Goal: Information Seeking & Learning: Learn about a topic

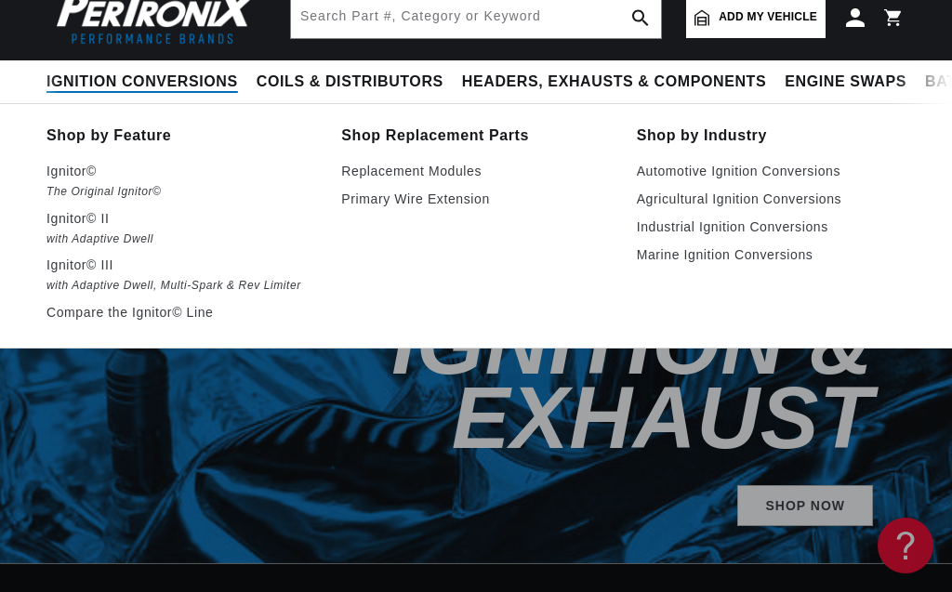
scroll to position [0, 49]
click at [126, 82] on span "Ignition Conversions" at bounding box center [142, 83] width 192 height 20
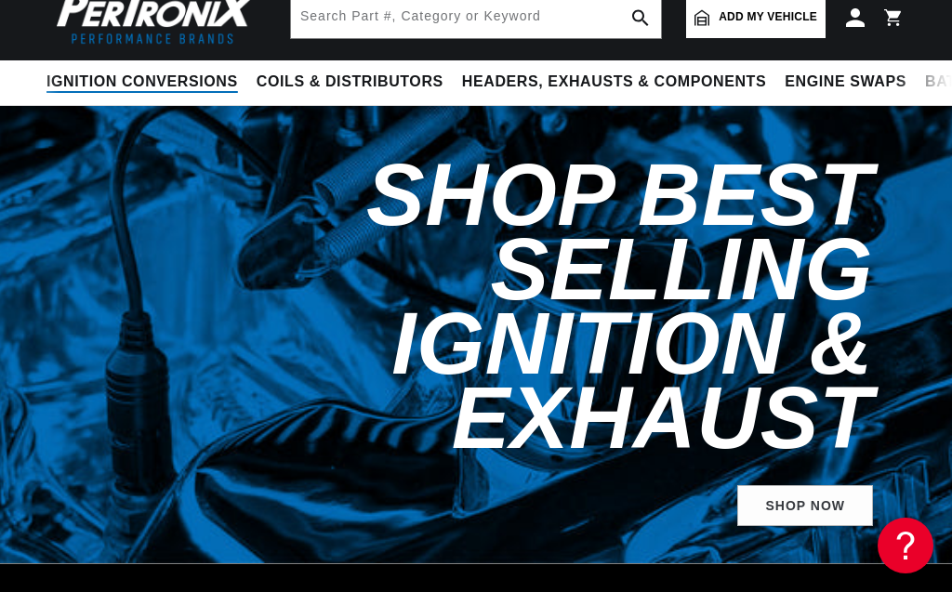
scroll to position [0, 564]
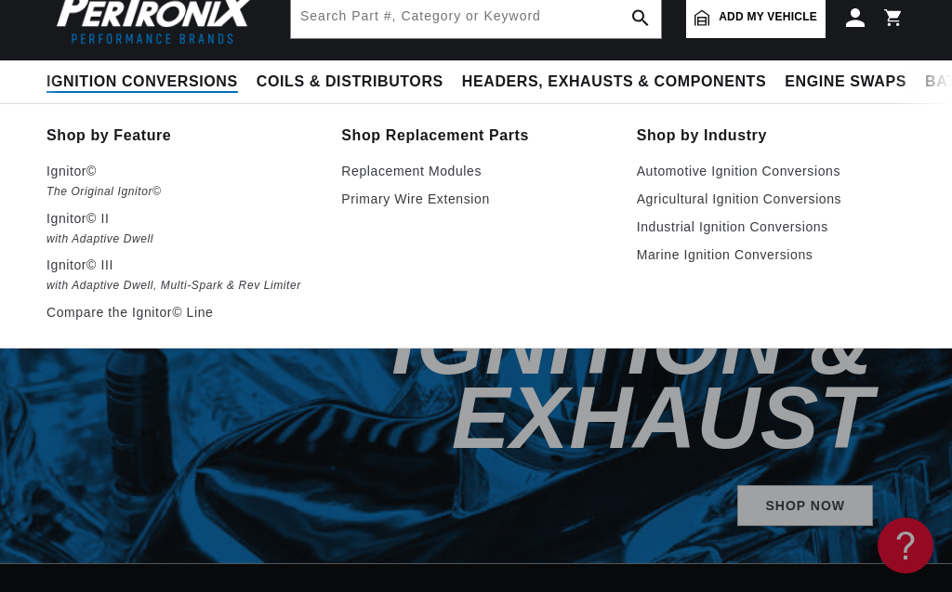
click at [118, 68] on summary "Ignition Conversions" at bounding box center [146, 82] width 201 height 44
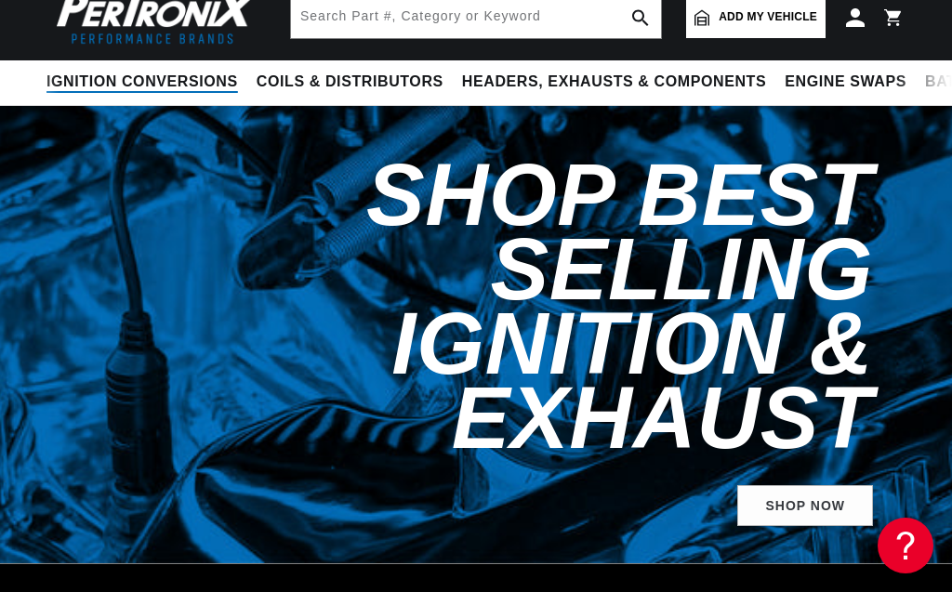
click at [119, 71] on summary "Ignition Conversions" at bounding box center [146, 82] width 201 height 44
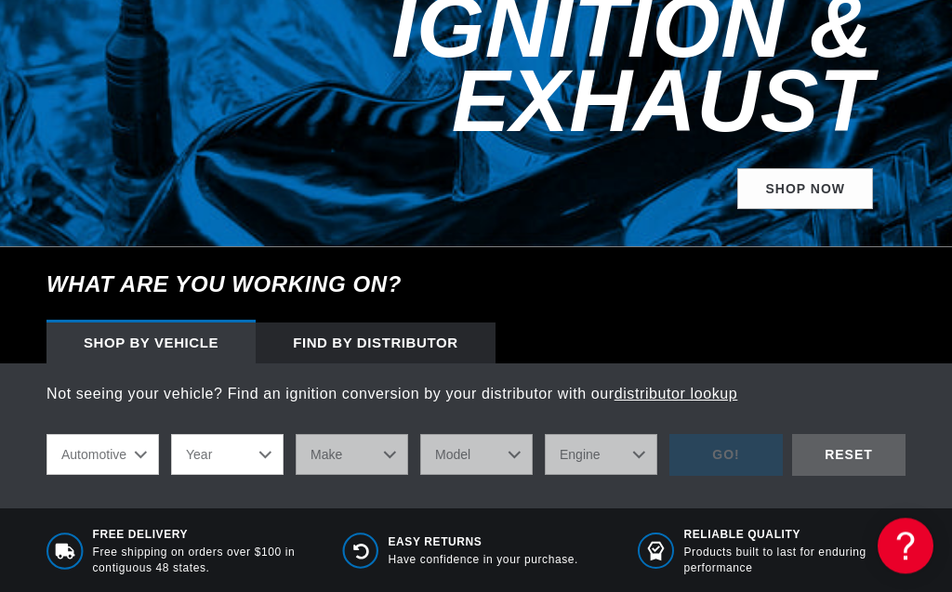
scroll to position [424, 0]
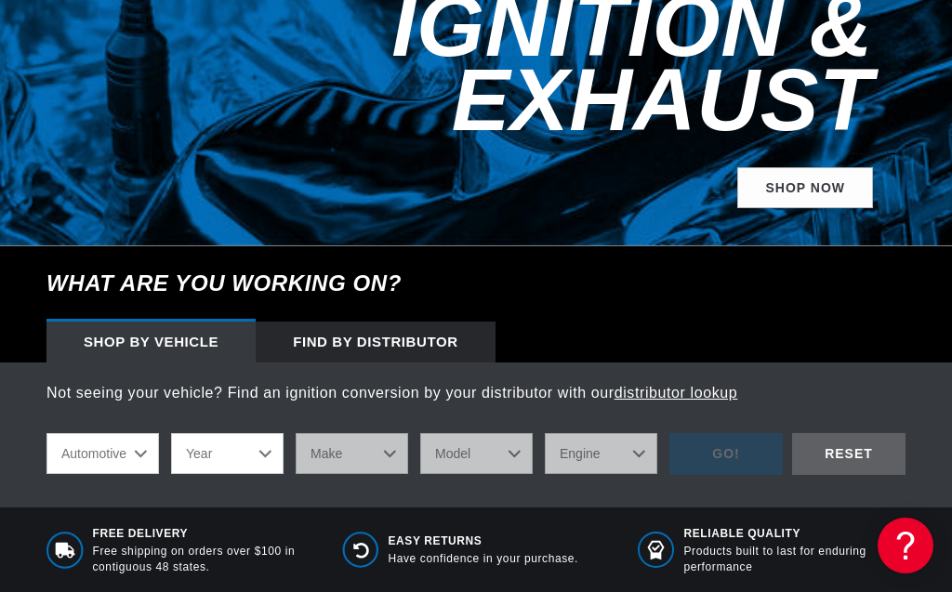
click at [696, 385] on link "distributor lookup" at bounding box center [676, 393] width 124 height 16
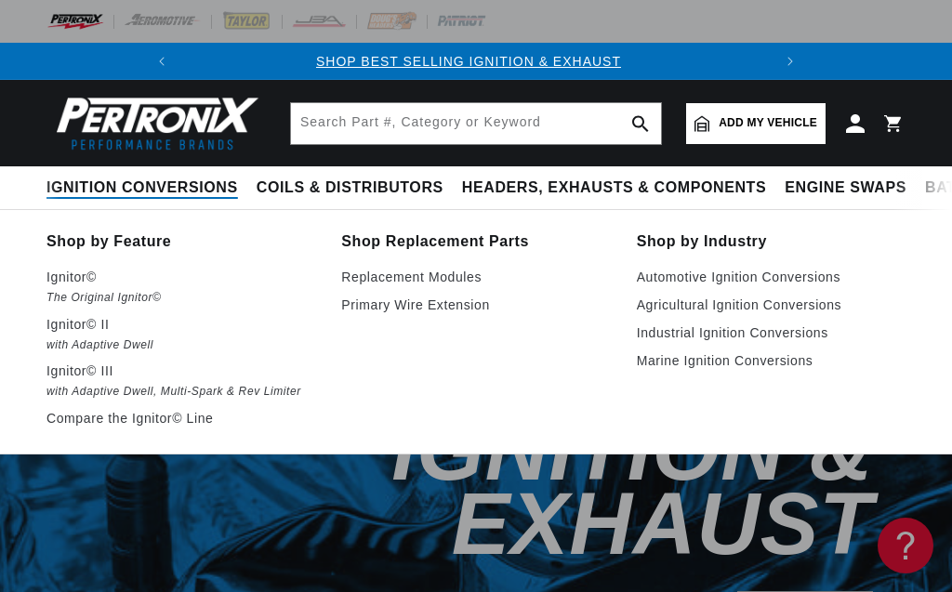
scroll to position [0, 0]
click at [637, 294] on link "Agricultural Ignition Conversions" at bounding box center [771, 305] width 269 height 22
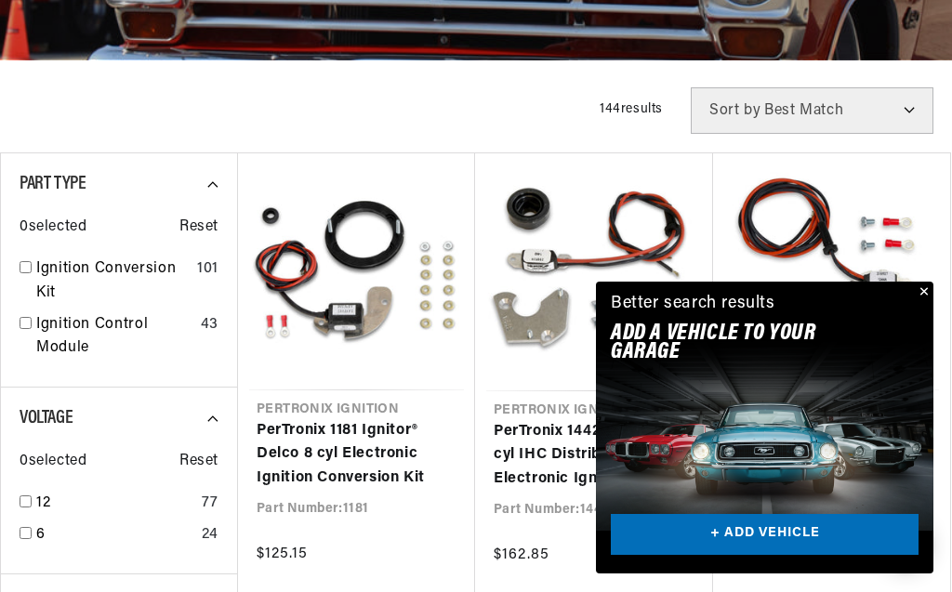
click at [921, 295] on button "Close" at bounding box center [922, 293] width 22 height 22
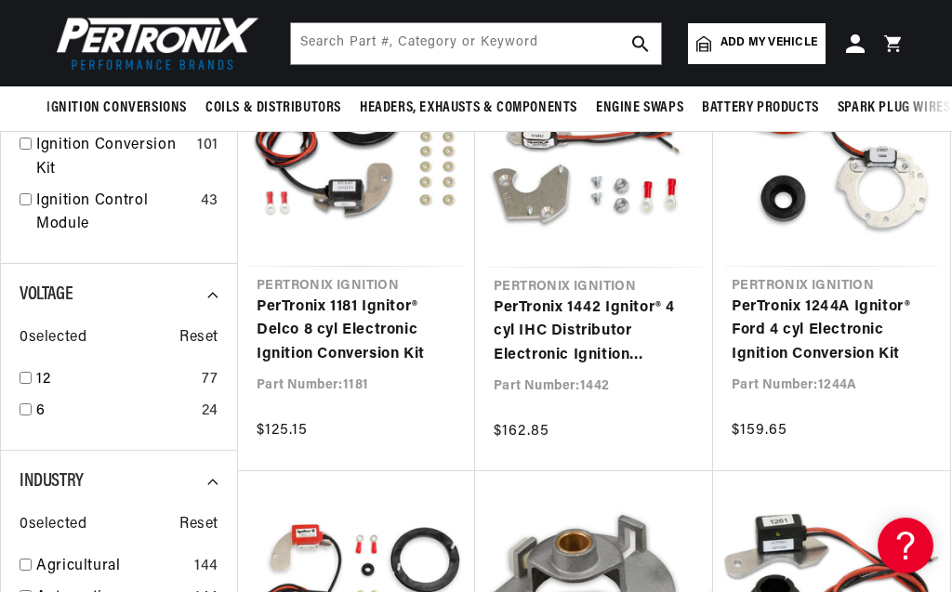
scroll to position [636, 0]
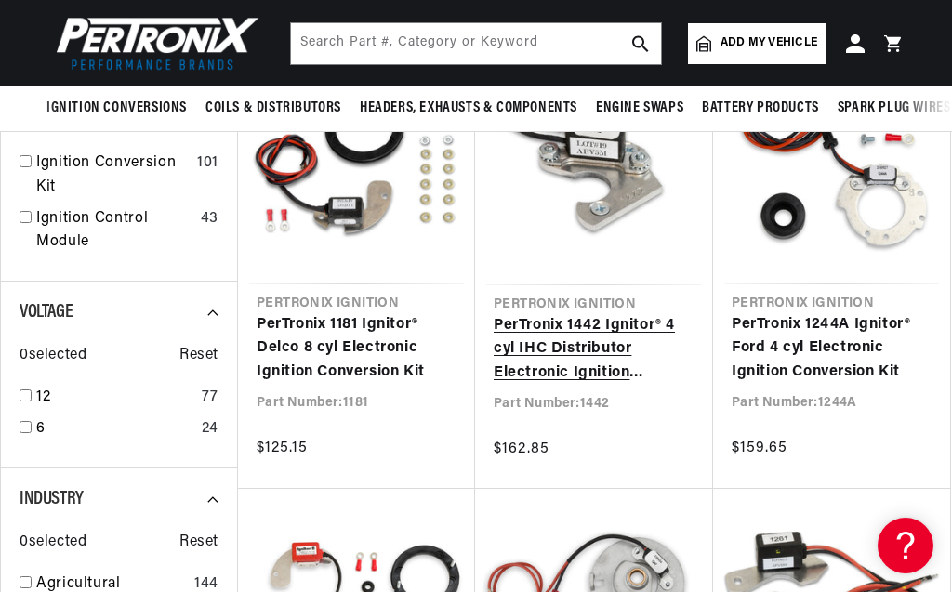
click at [595, 362] on link "PerTronix 1442 Ignitor® 4 cyl IHC Distributor Electronic Ignition Conversion Kit" at bounding box center [594, 350] width 201 height 72
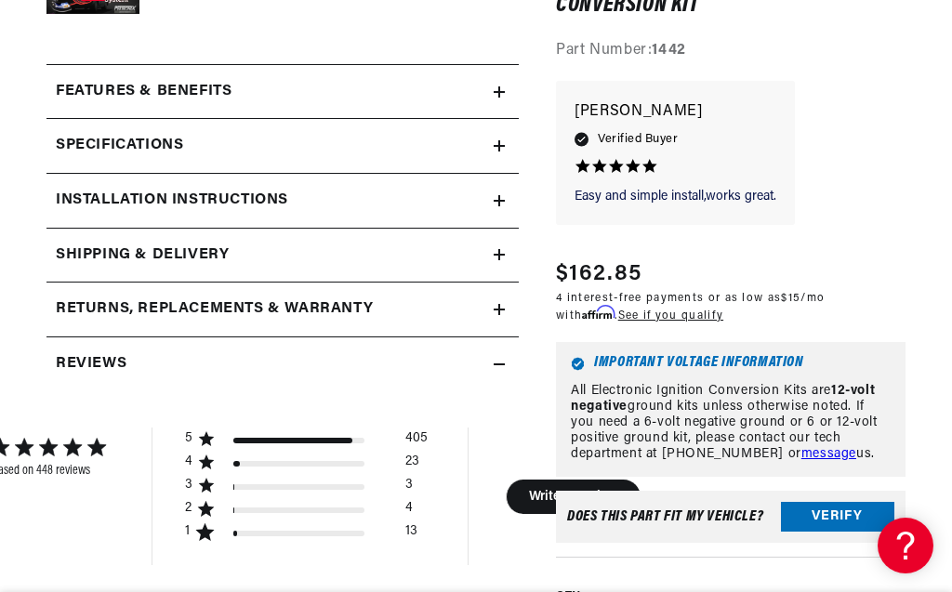
click at [493, 142] on div "Specifications" at bounding box center [269, 146] width 447 height 24
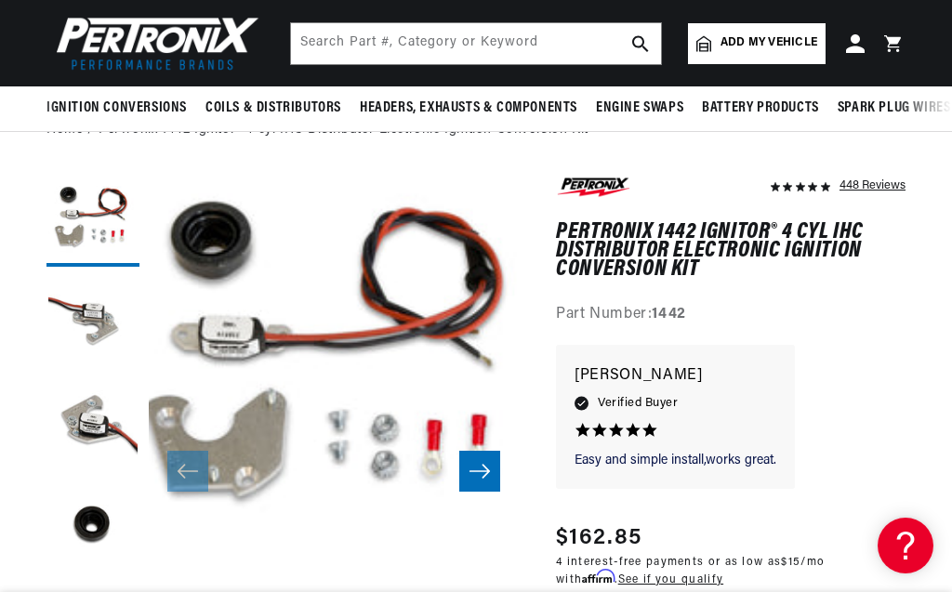
click at [481, 470] on icon "Slide right" at bounding box center [480, 471] width 22 height 19
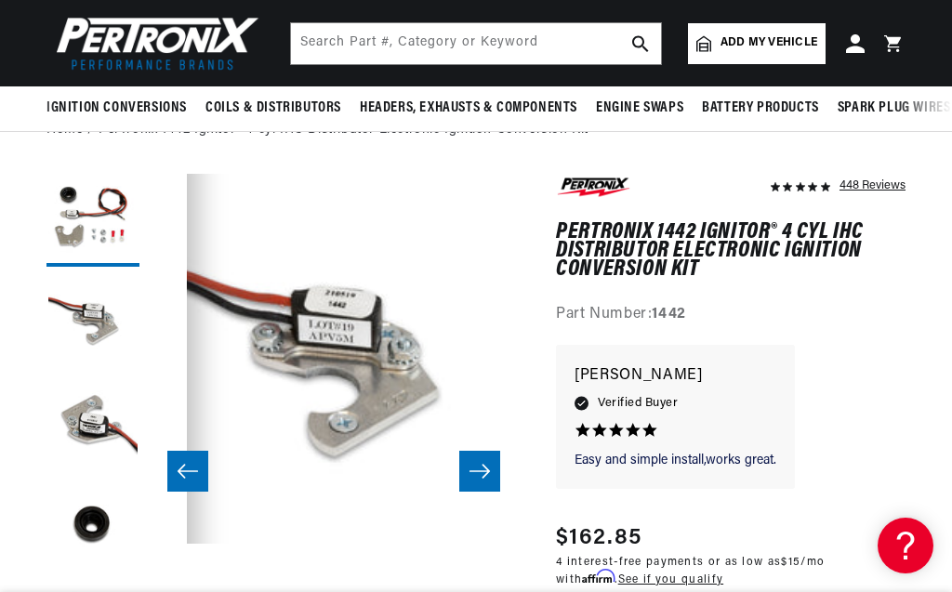
scroll to position [0, 370]
click at [481, 470] on icon "Slide right" at bounding box center [480, 471] width 22 height 19
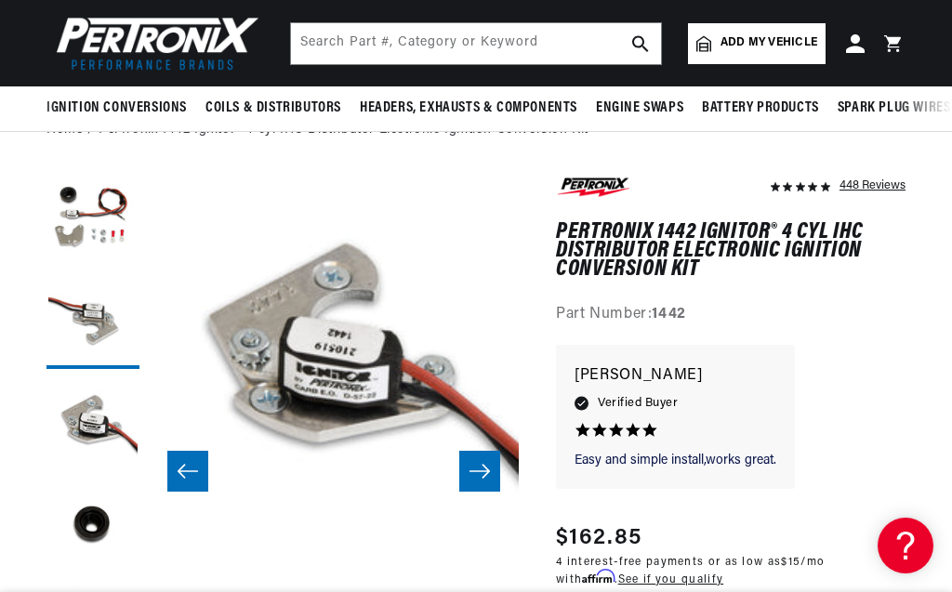
scroll to position [0, 740]
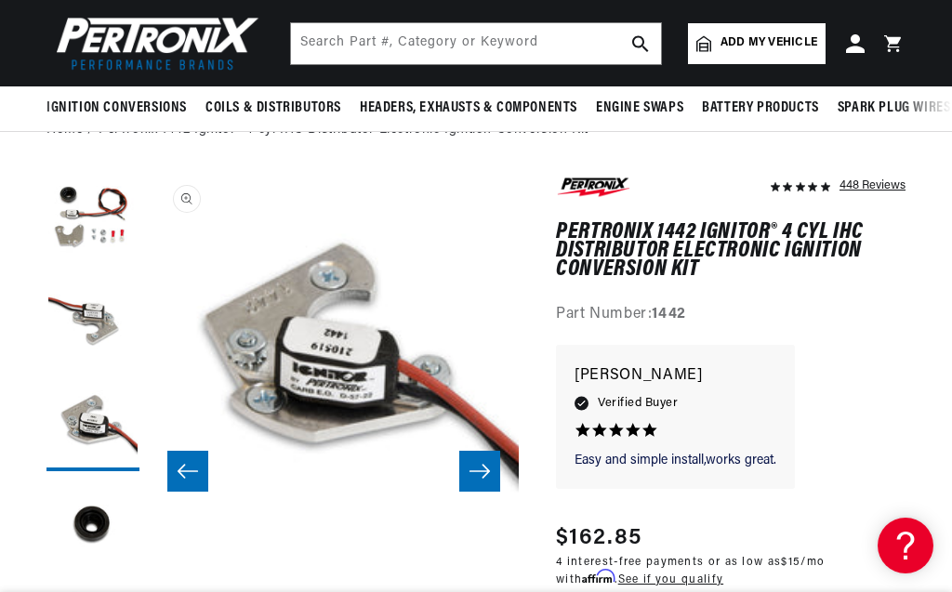
click at [149, 544] on button "Open media 3 in modal" at bounding box center [149, 544] width 0 height 0
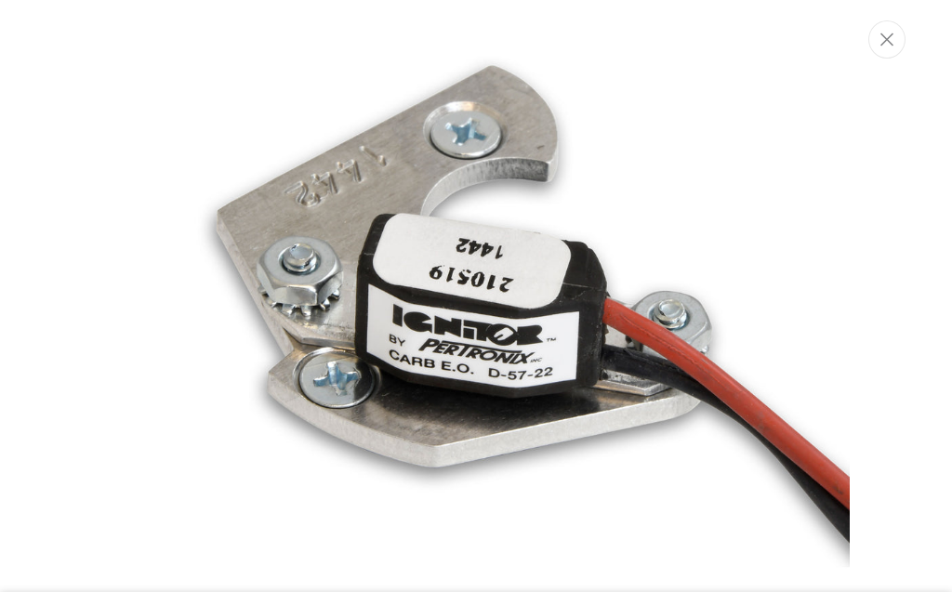
scroll to position [1619, 0]
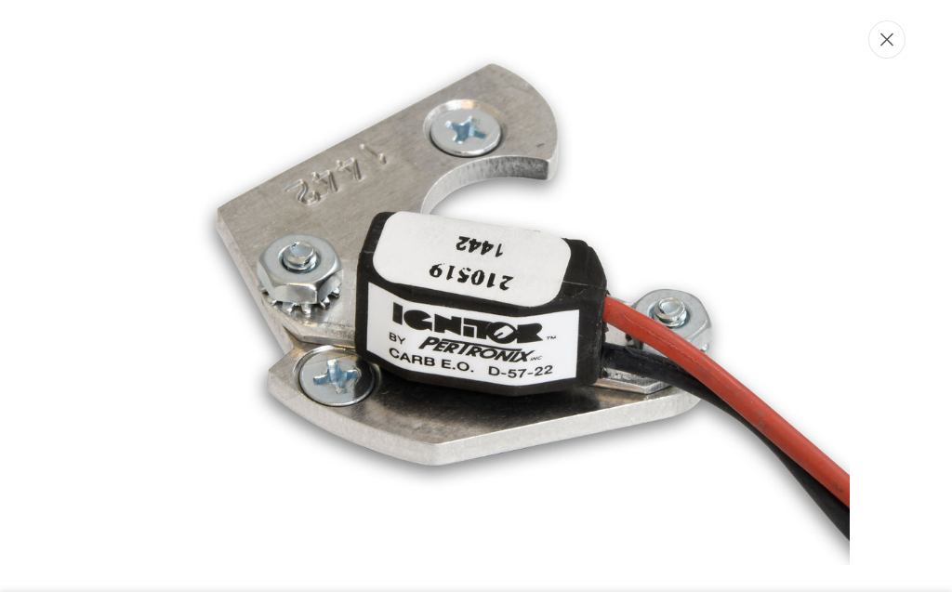
click at [896, 33] on button "Close" at bounding box center [886, 39] width 37 height 38
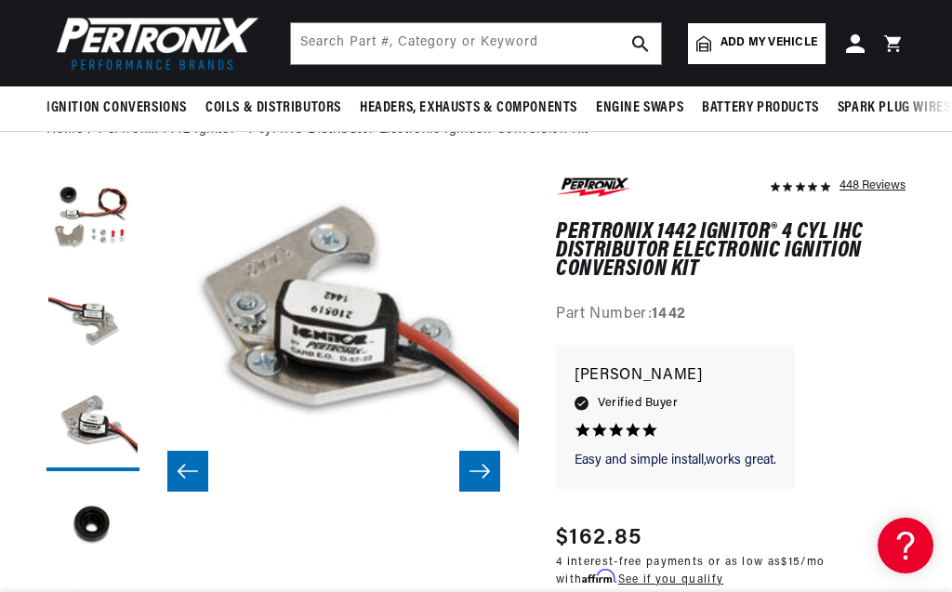
scroll to position [0, 564]
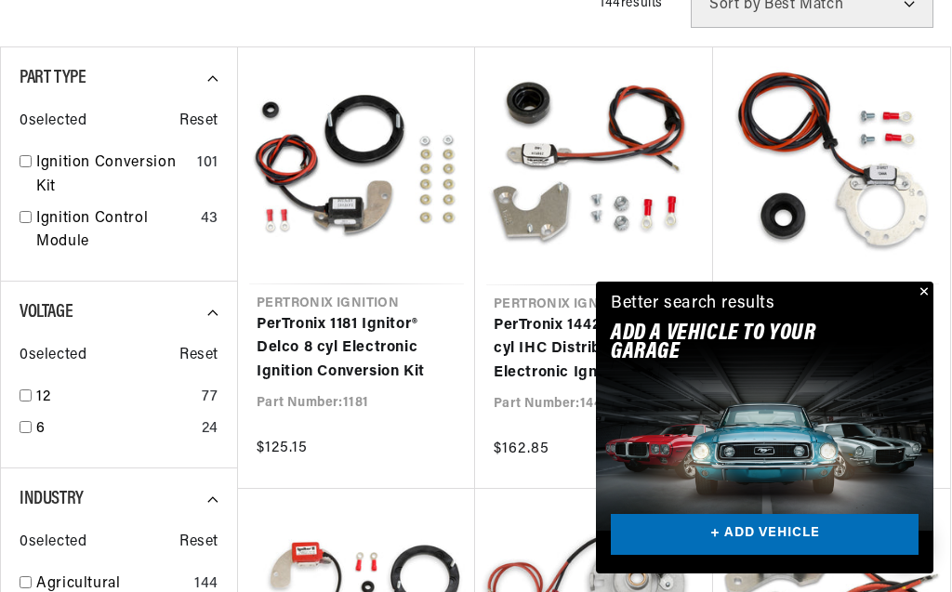
click at [923, 291] on button "Close" at bounding box center [922, 293] width 22 height 22
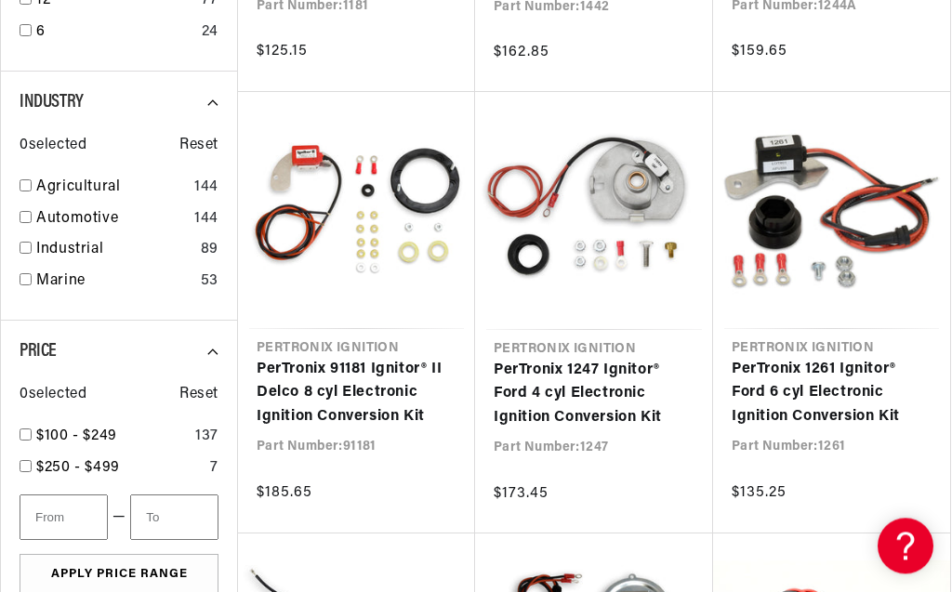
scroll to position [1060, 0]
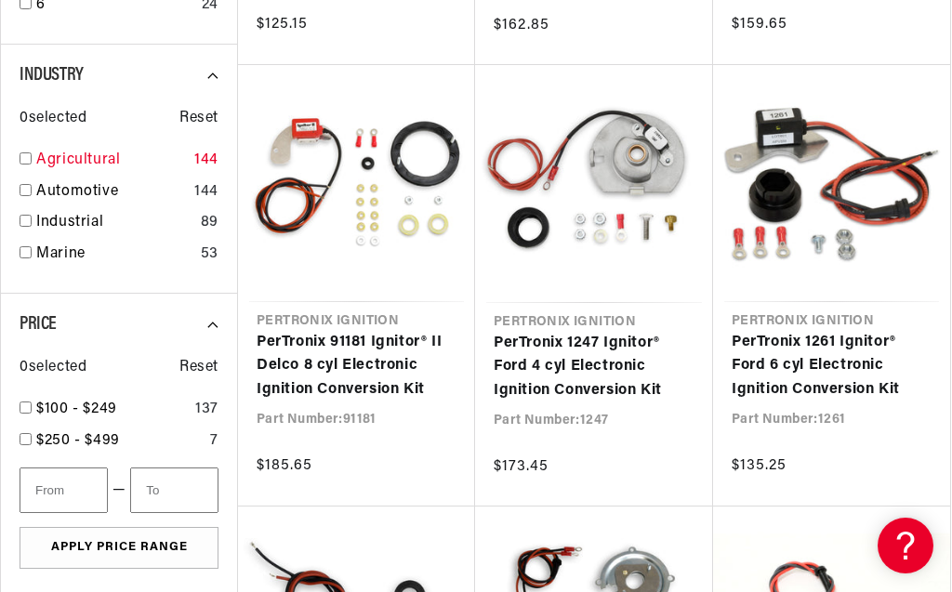
click at [28, 160] on input "checkbox" at bounding box center [26, 158] width 12 height 12
checkbox input "true"
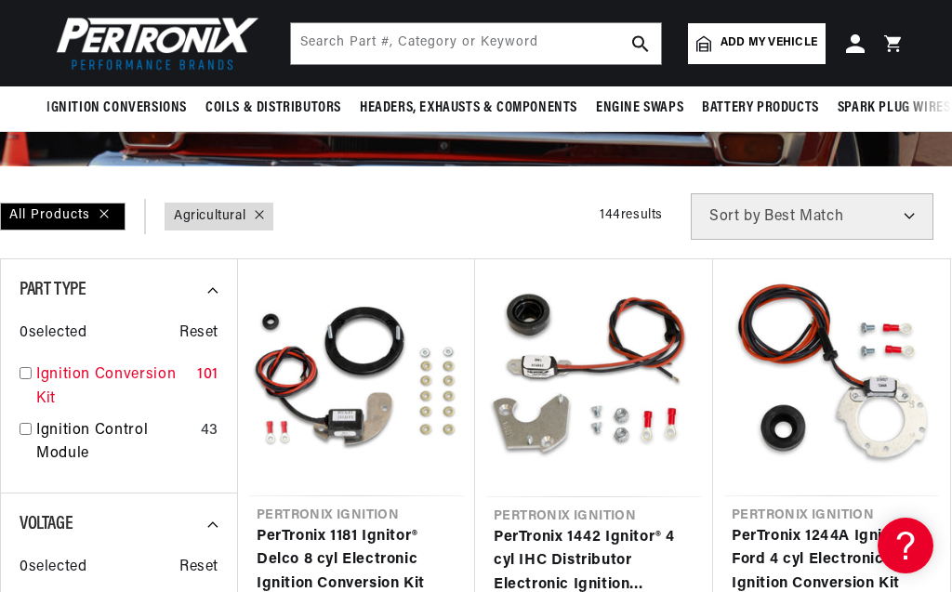
scroll to position [0, 1]
click at [25, 379] on input "checkbox" at bounding box center [26, 373] width 12 height 12
checkbox input "true"
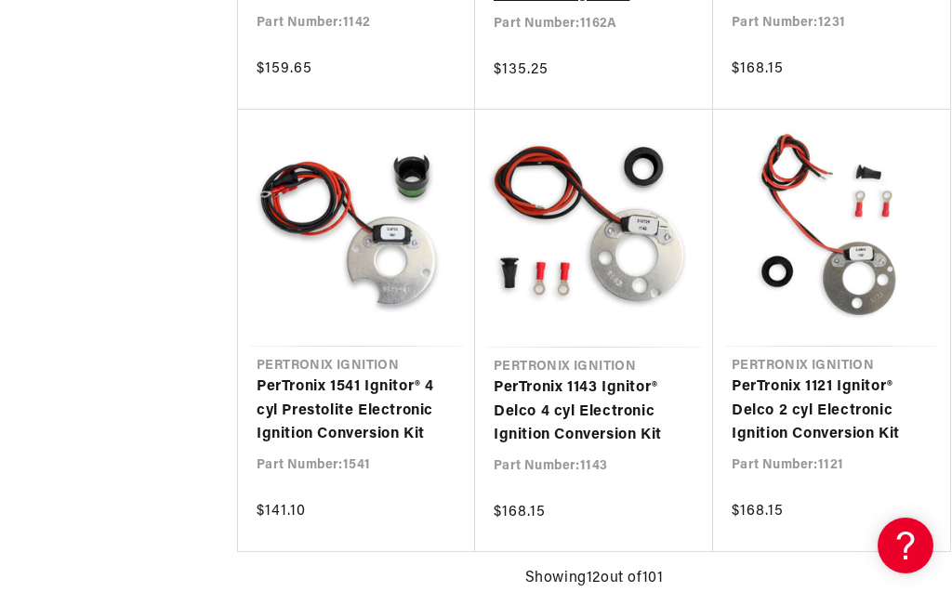
scroll to position [1908, 0]
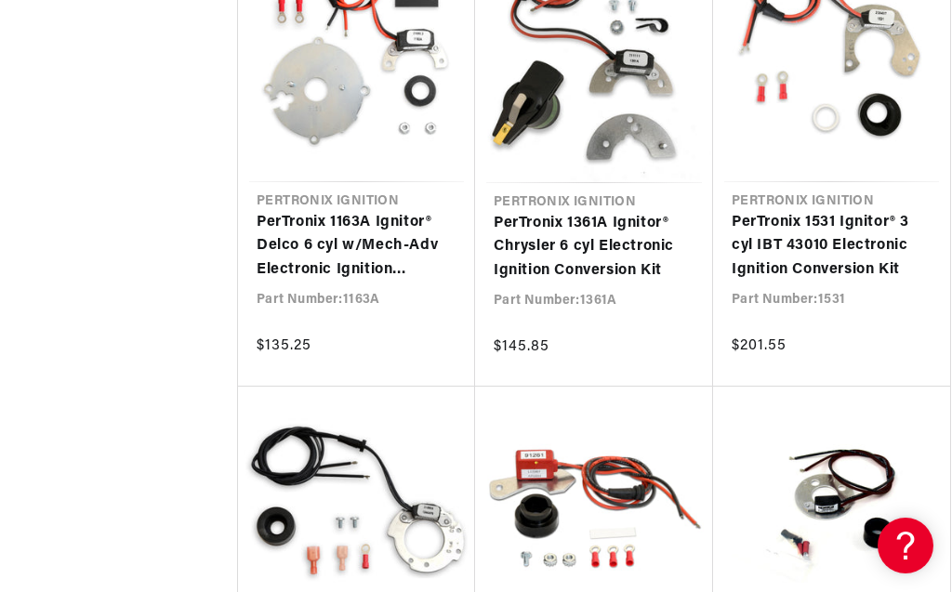
scroll to position [3709, 0]
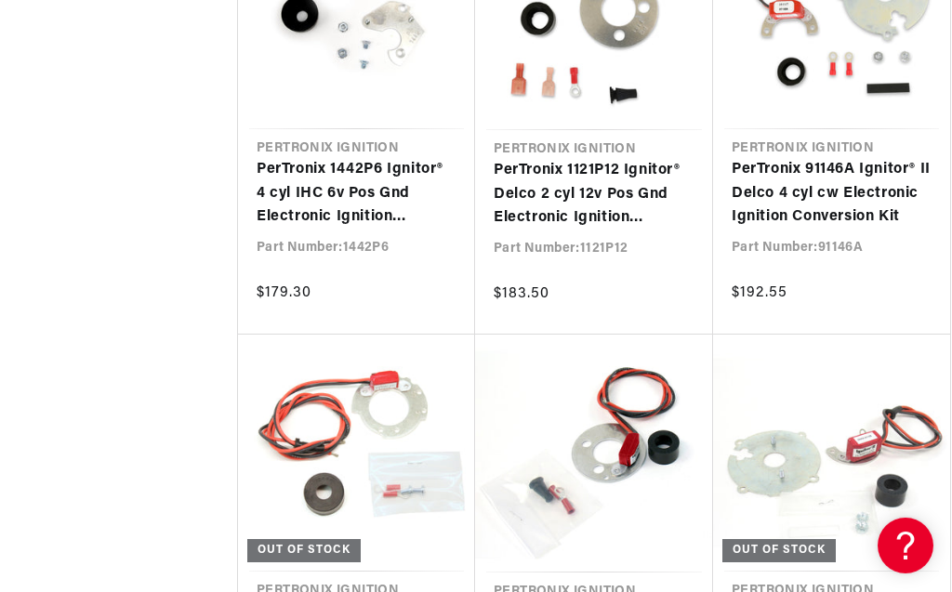
scroll to position [5087, 0]
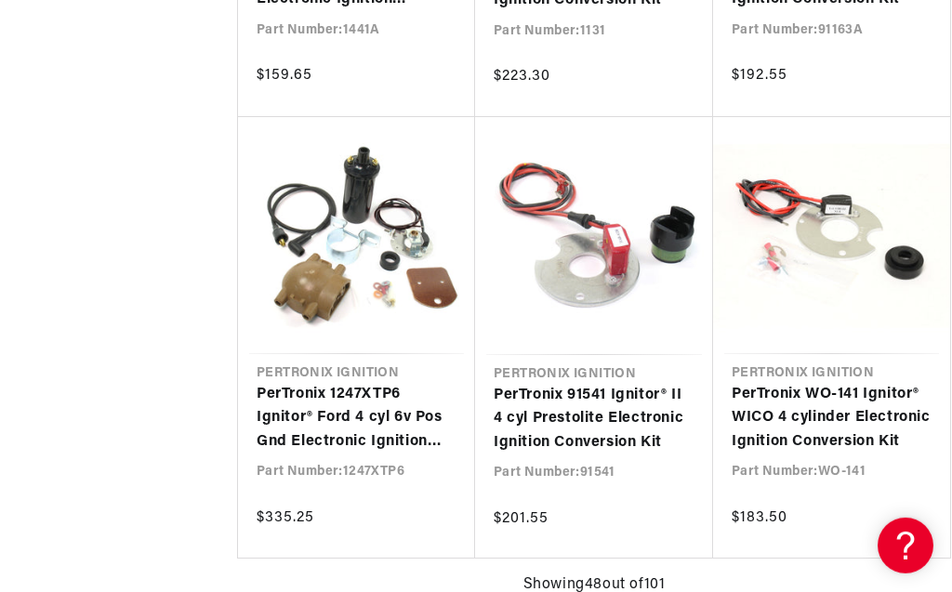
scroll to position [7207, 0]
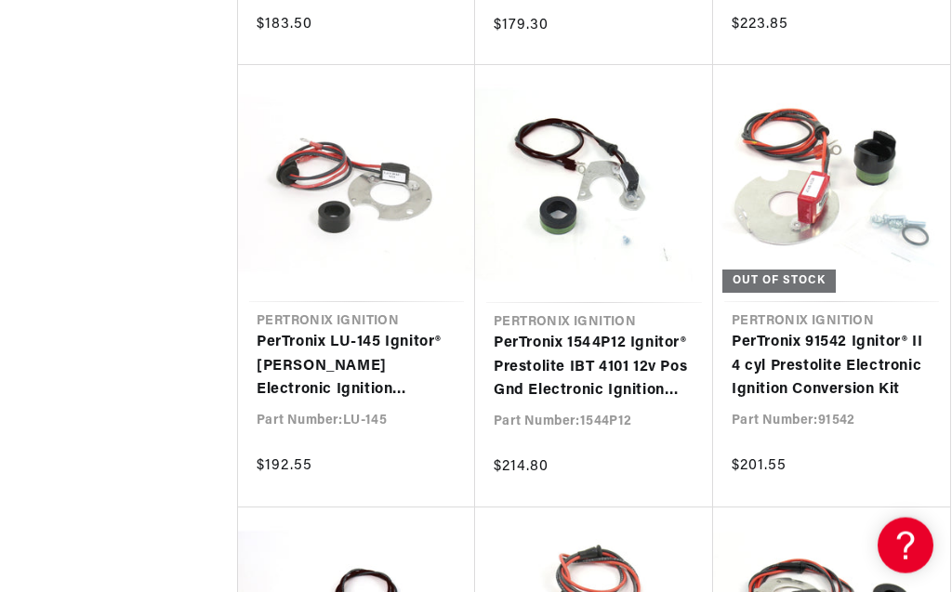
scroll to position [8584, 0]
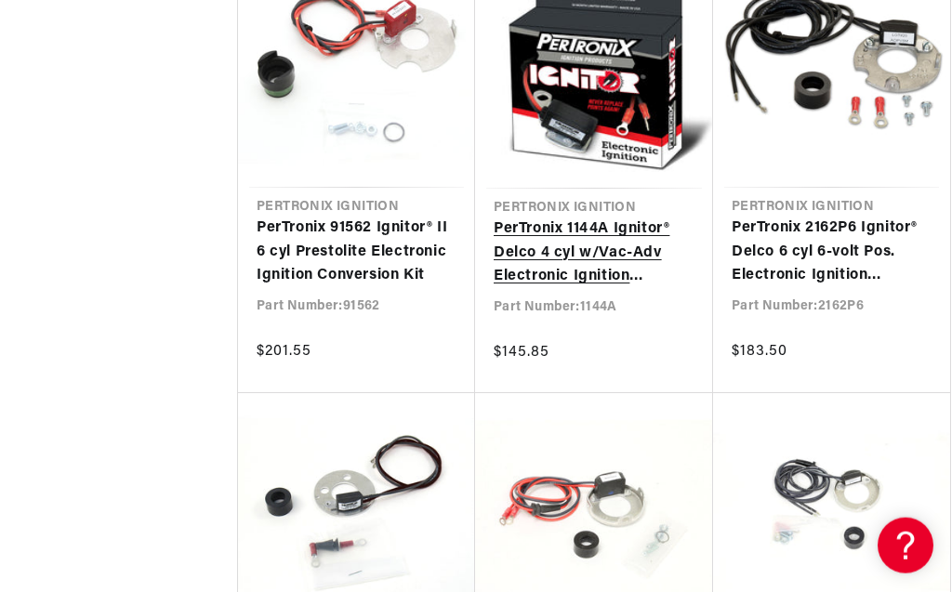
scroll to position [10598, 0]
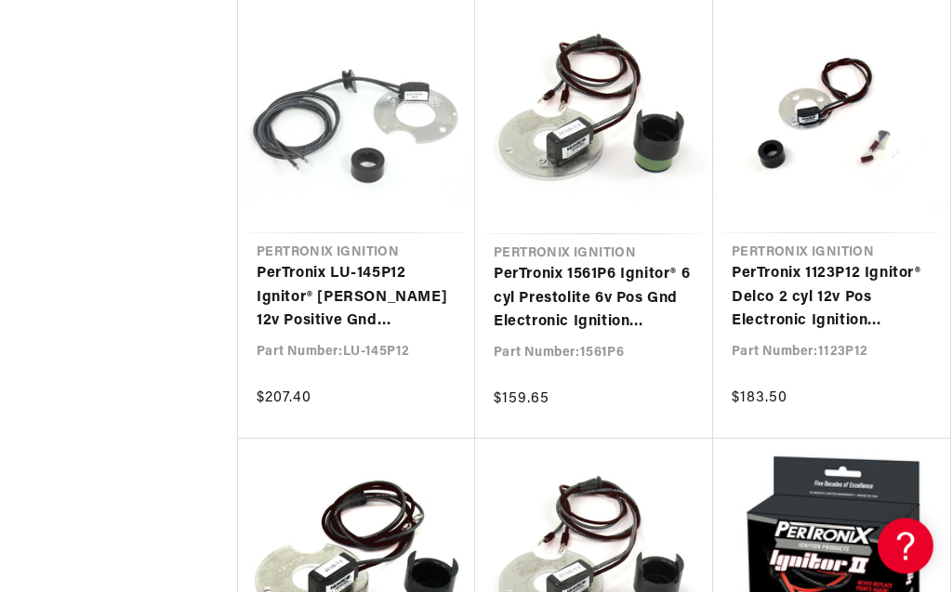
scroll to position [12188, 0]
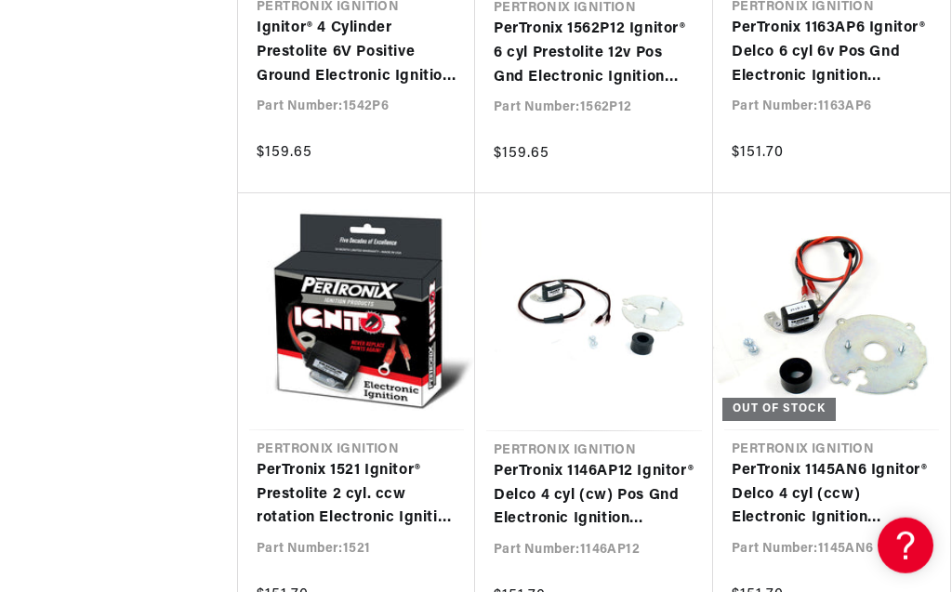
scroll to position [14201, 0]
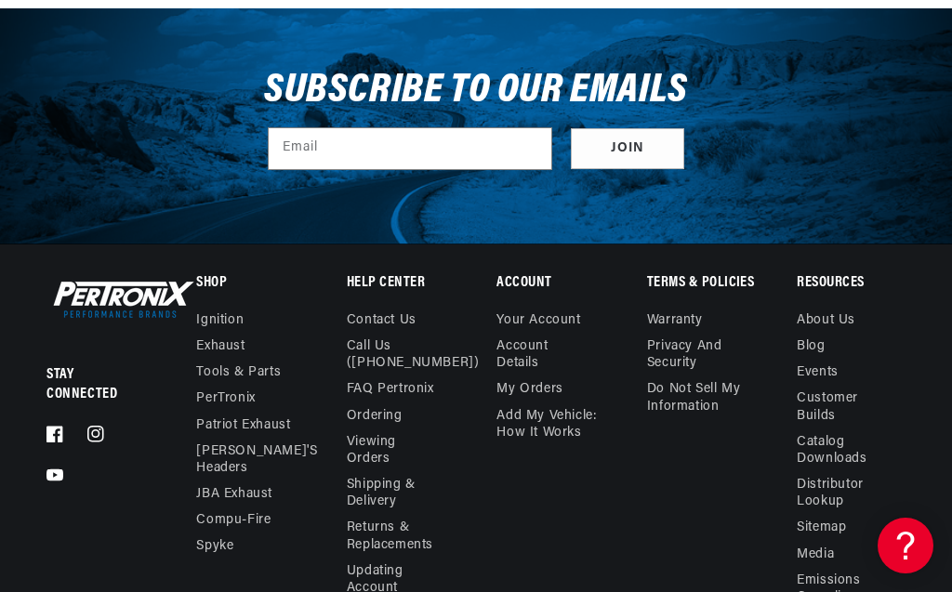
scroll to position [17526, 0]
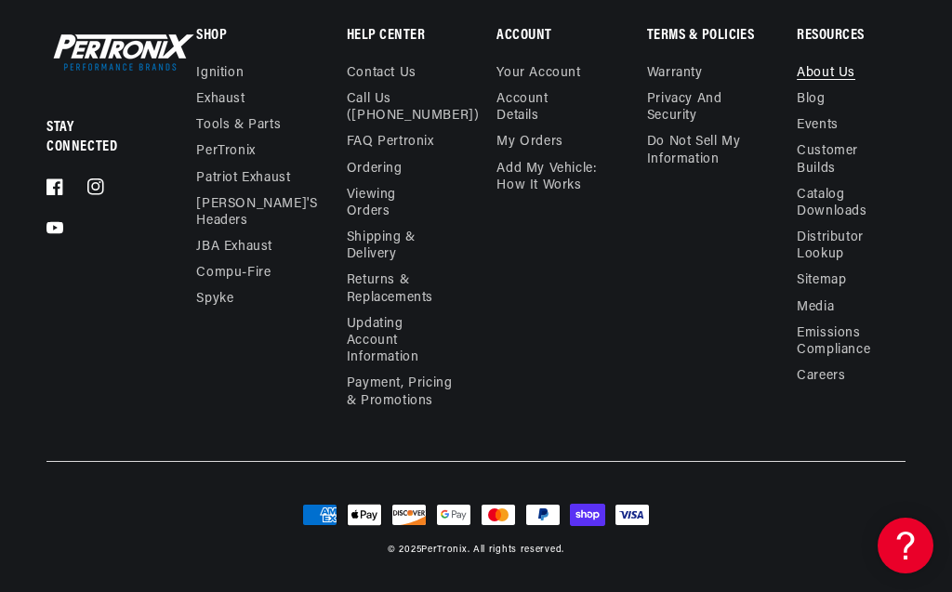
click at [835, 76] on link "About Us" at bounding box center [826, 75] width 59 height 21
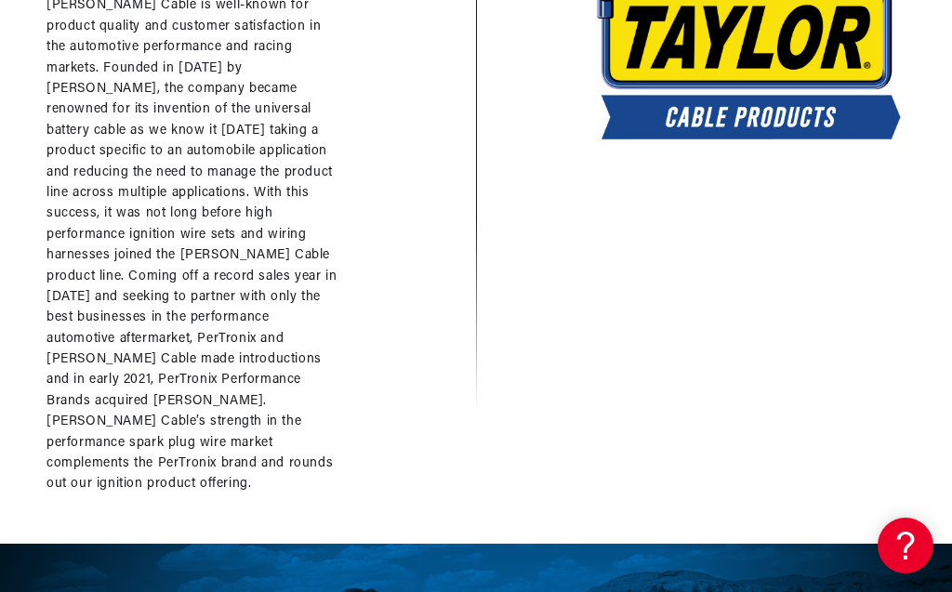
scroll to position [5829, 0]
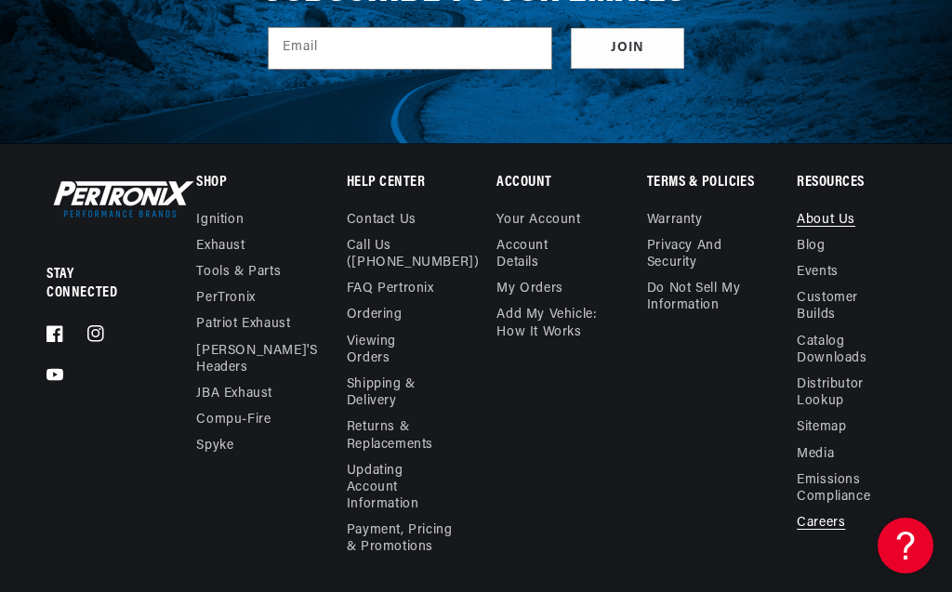
click at [823, 510] on link "Careers" at bounding box center [821, 523] width 48 height 26
